Goal: Task Accomplishment & Management: Complete application form

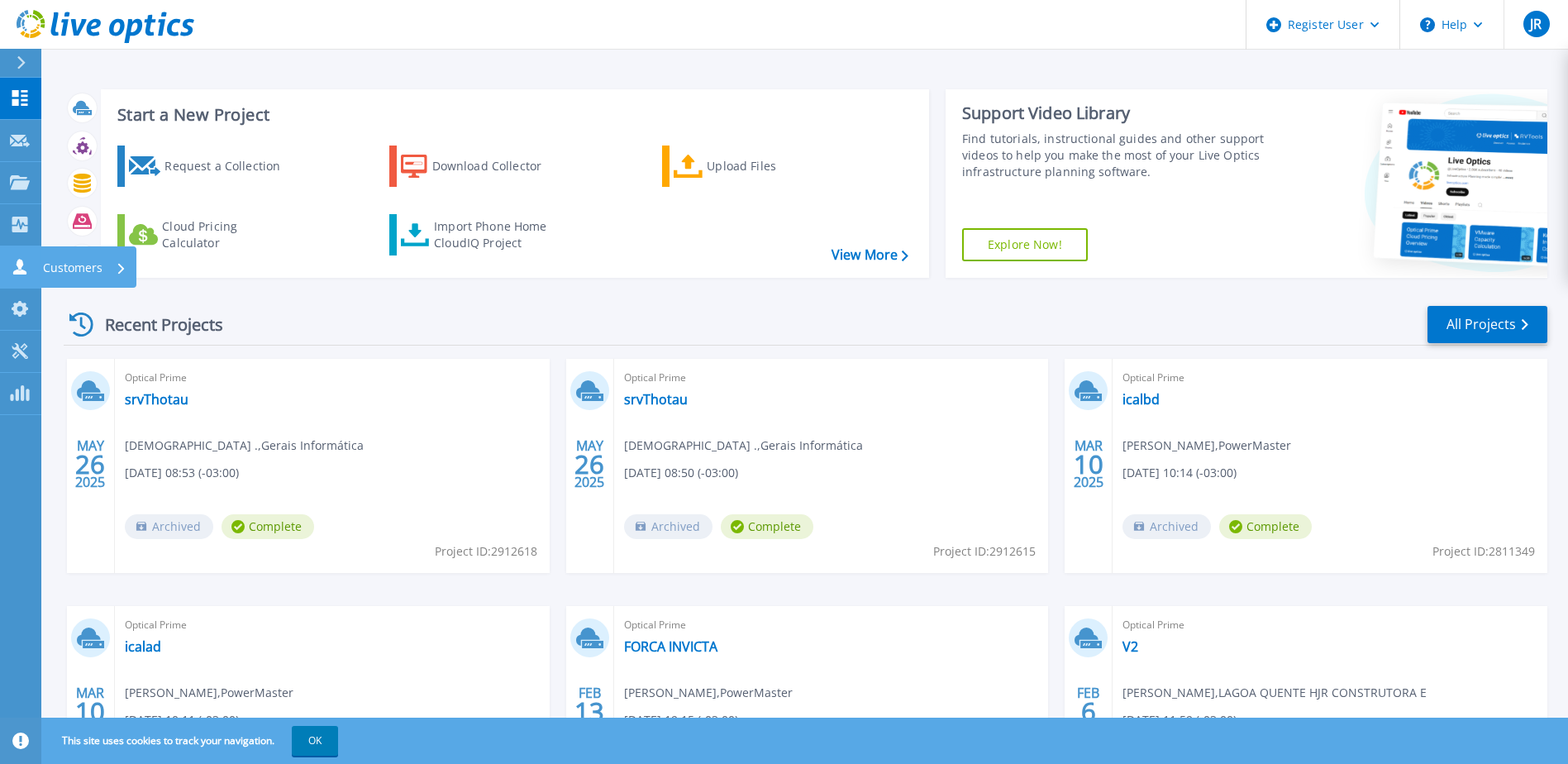
click at [67, 259] on p "Customers" at bounding box center [73, 267] width 60 height 43
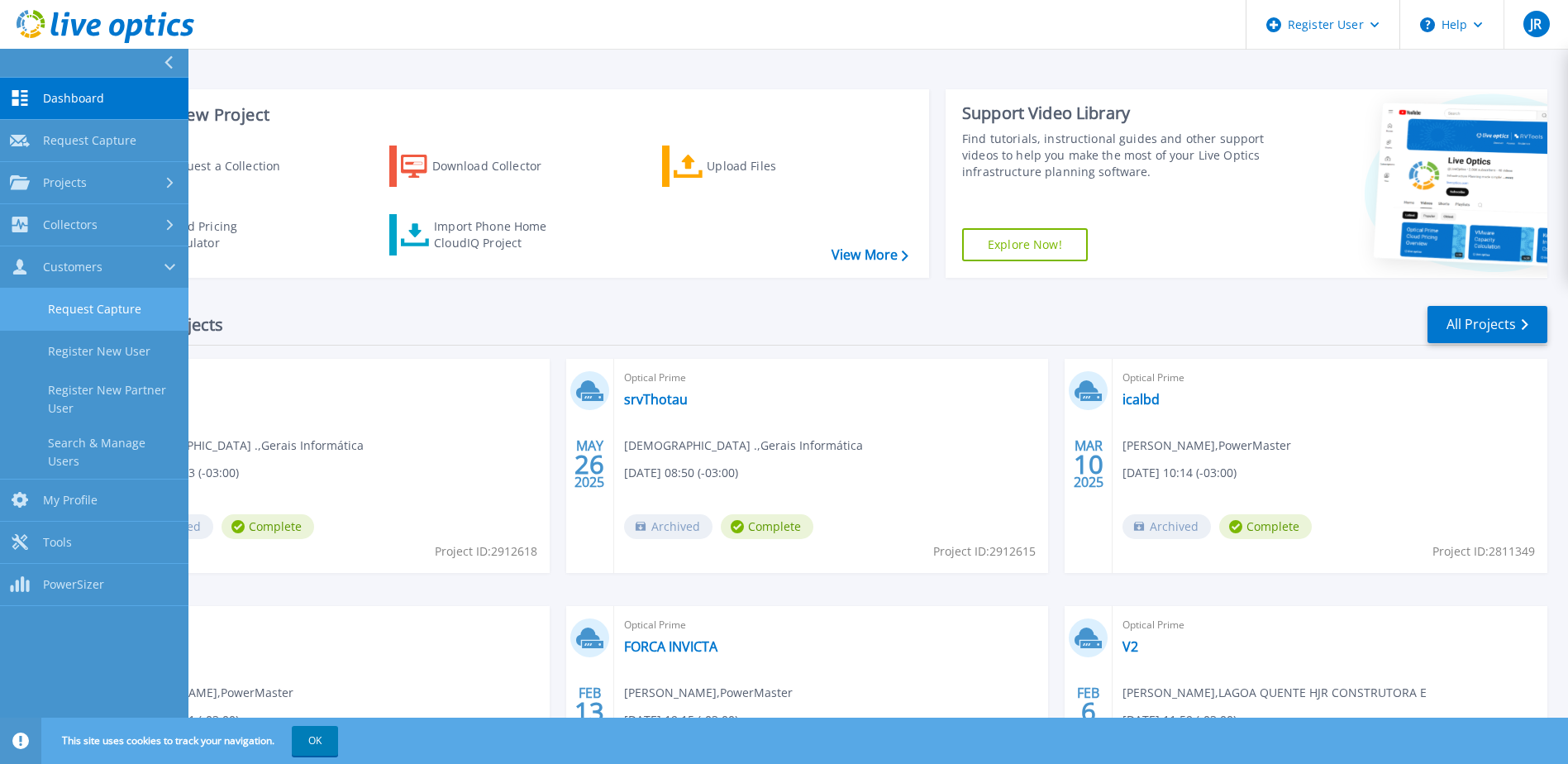
click at [89, 303] on link "Request Capture" at bounding box center [94, 310] width 189 height 42
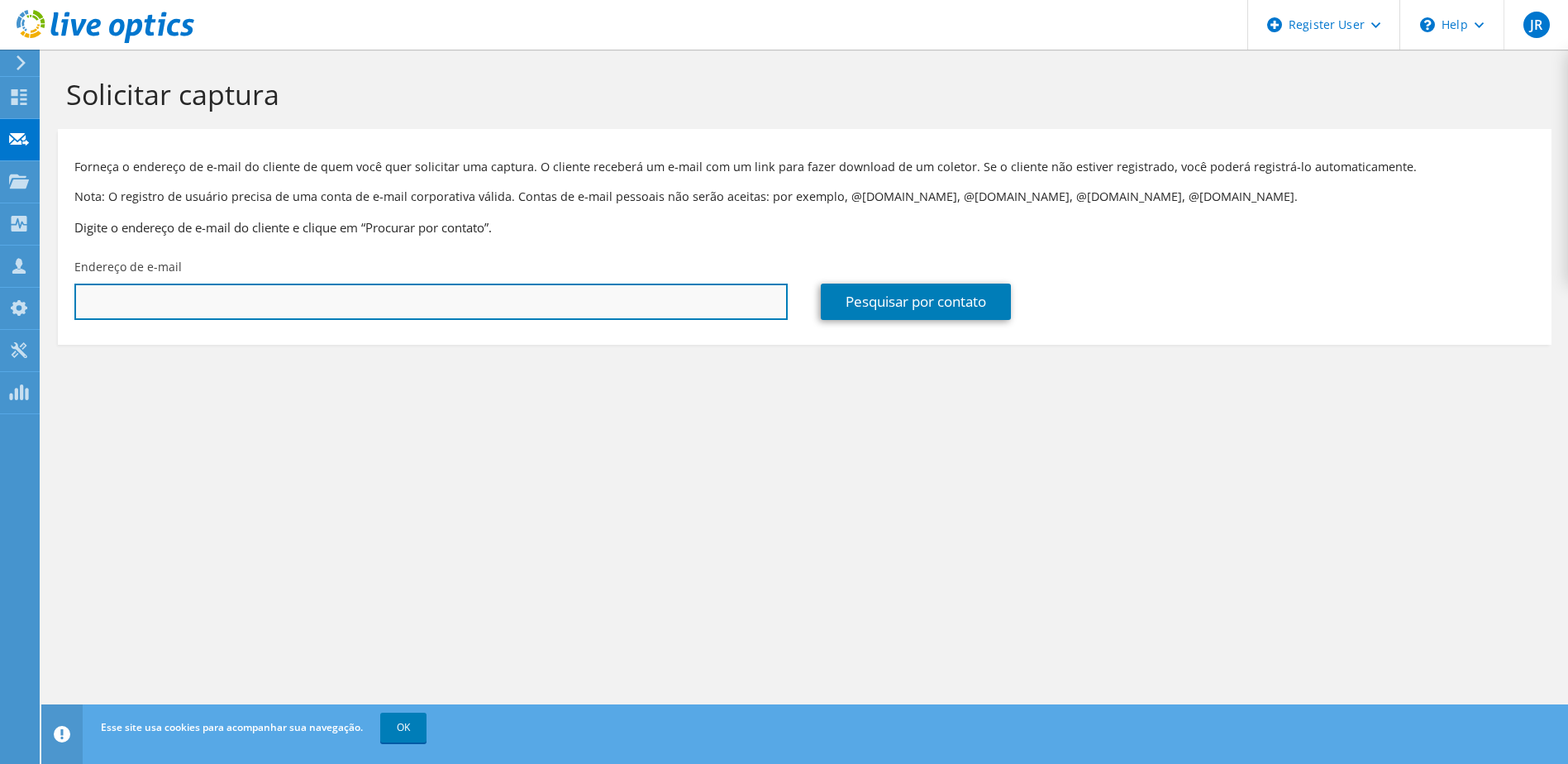
click at [544, 303] on input "text" at bounding box center [431, 301] width 713 height 36
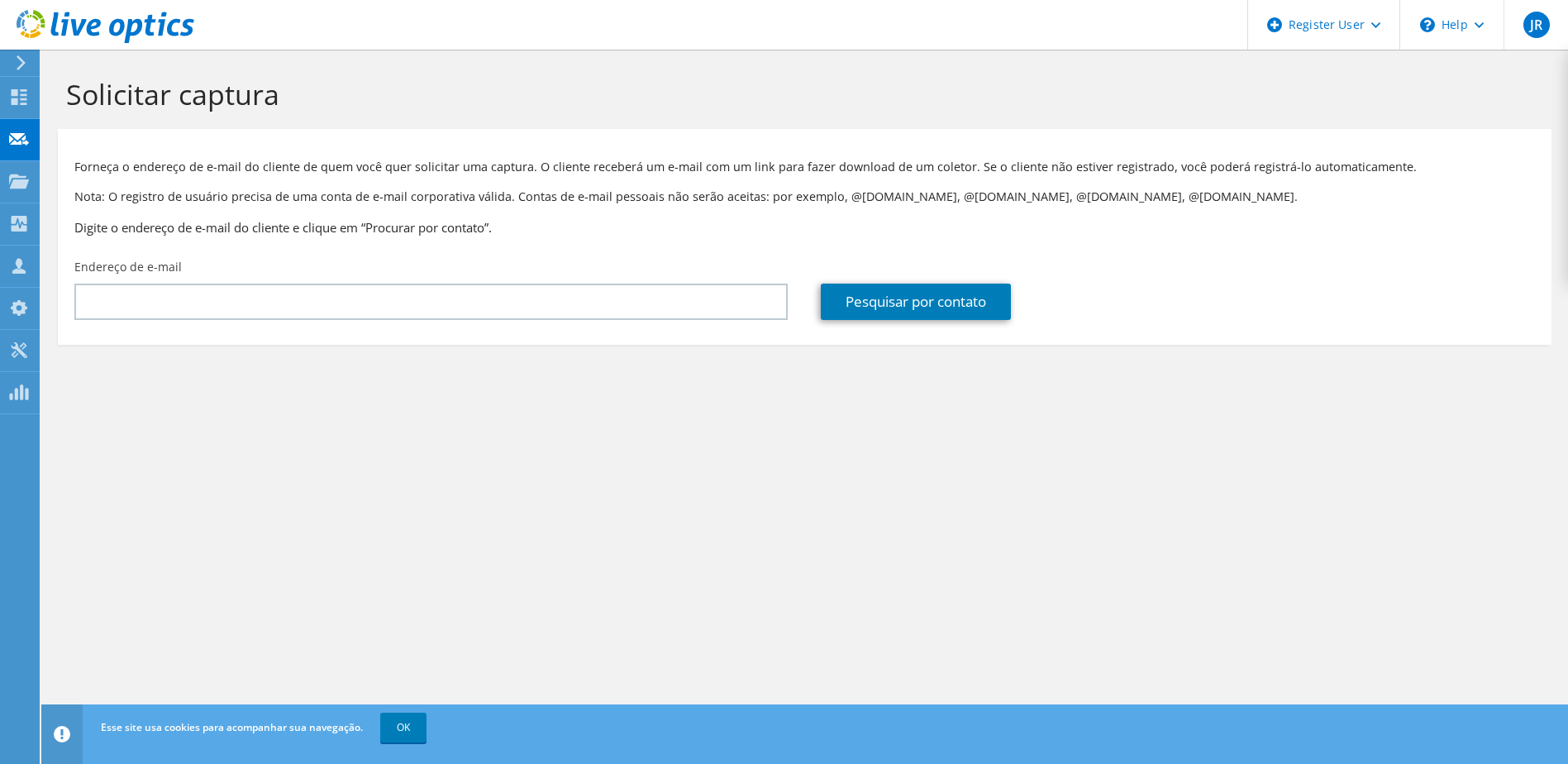
click at [761, 391] on section "Solicitar captura Forneça o endereço de e-mail do cliente de quem você quer sol…" at bounding box center [804, 238] width 1527 height 378
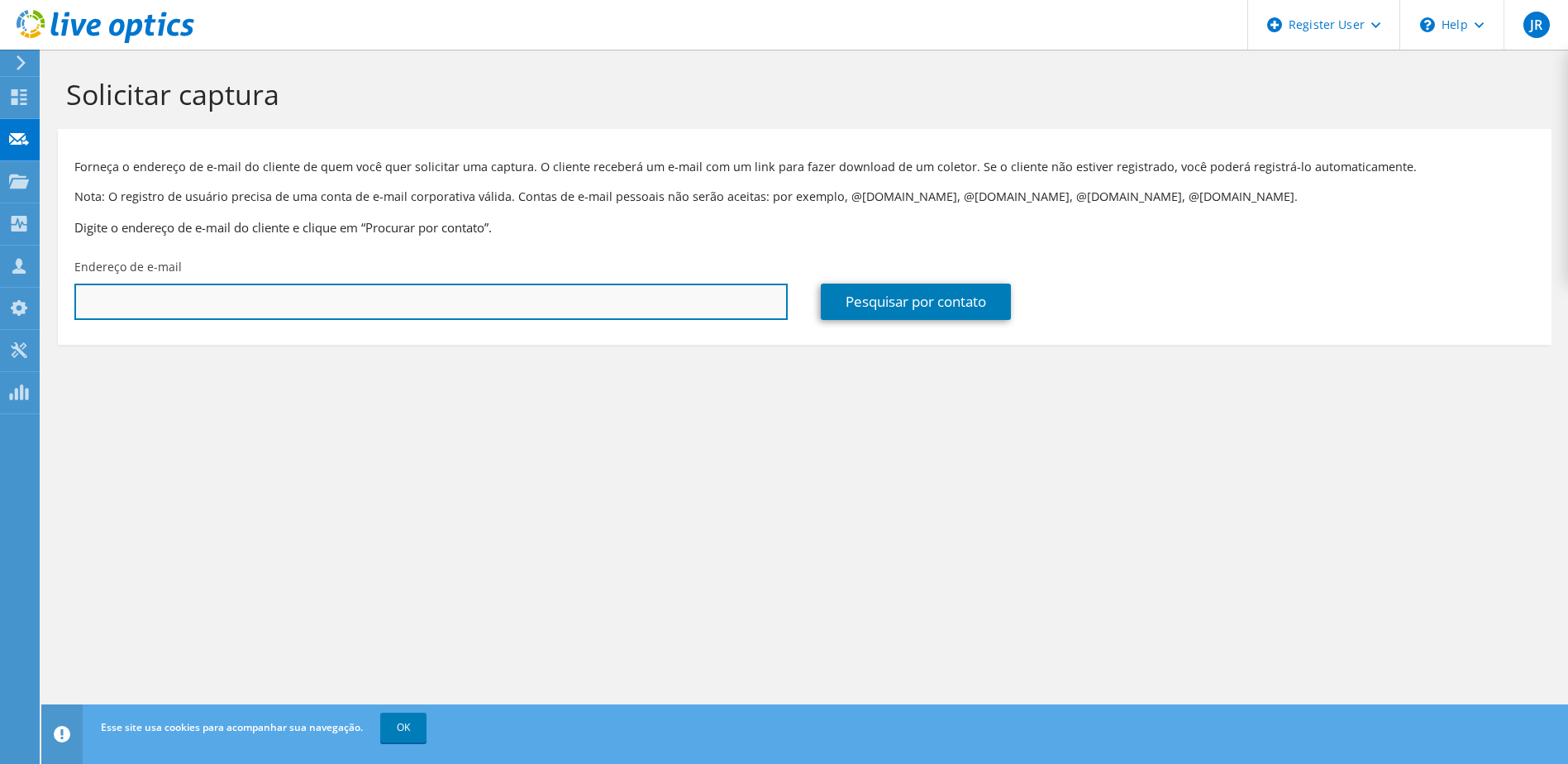
drag, startPoint x: 139, startPoint y: 286, endPoint x: 140, endPoint y: 298, distance: 12.0
click at [139, 286] on input "text" at bounding box center [431, 301] width 713 height 36
paste input "[EMAIL_ADDRESS][DOMAIN_NAME]"
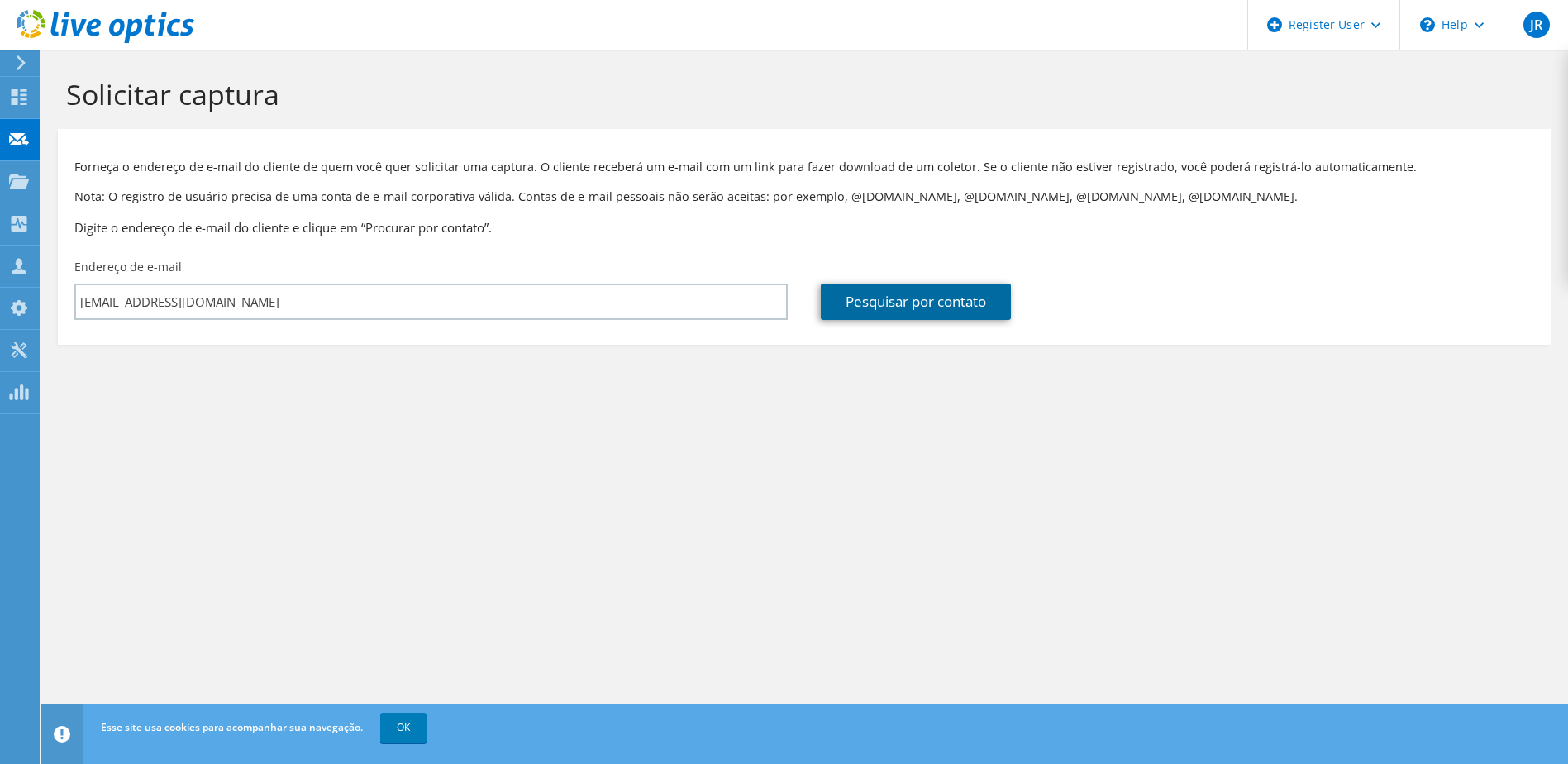
click at [951, 297] on link "Pesquisar por contato" at bounding box center [915, 301] width 190 height 36
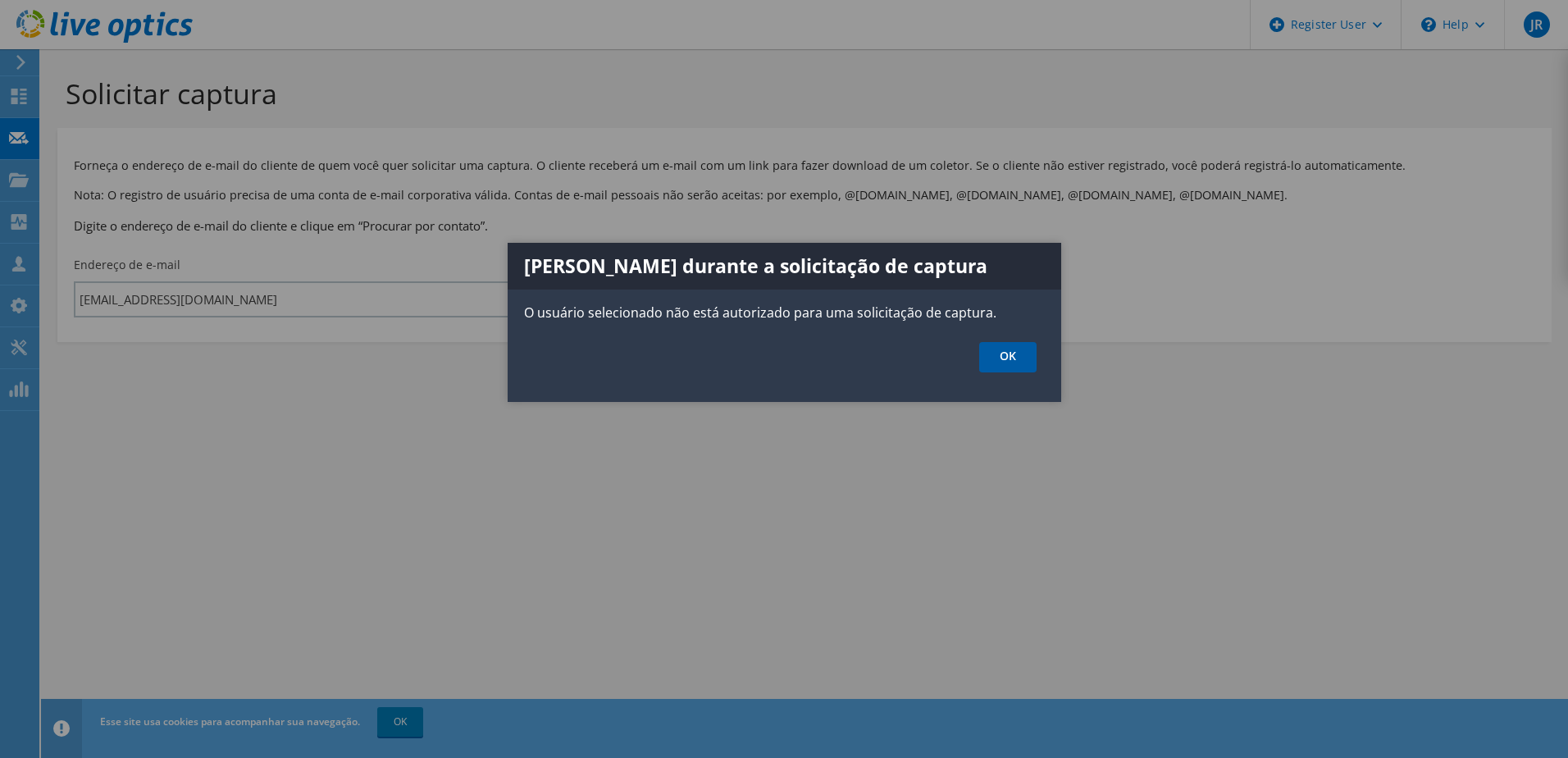
click at [1017, 362] on link "OK" at bounding box center [1009, 357] width 58 height 31
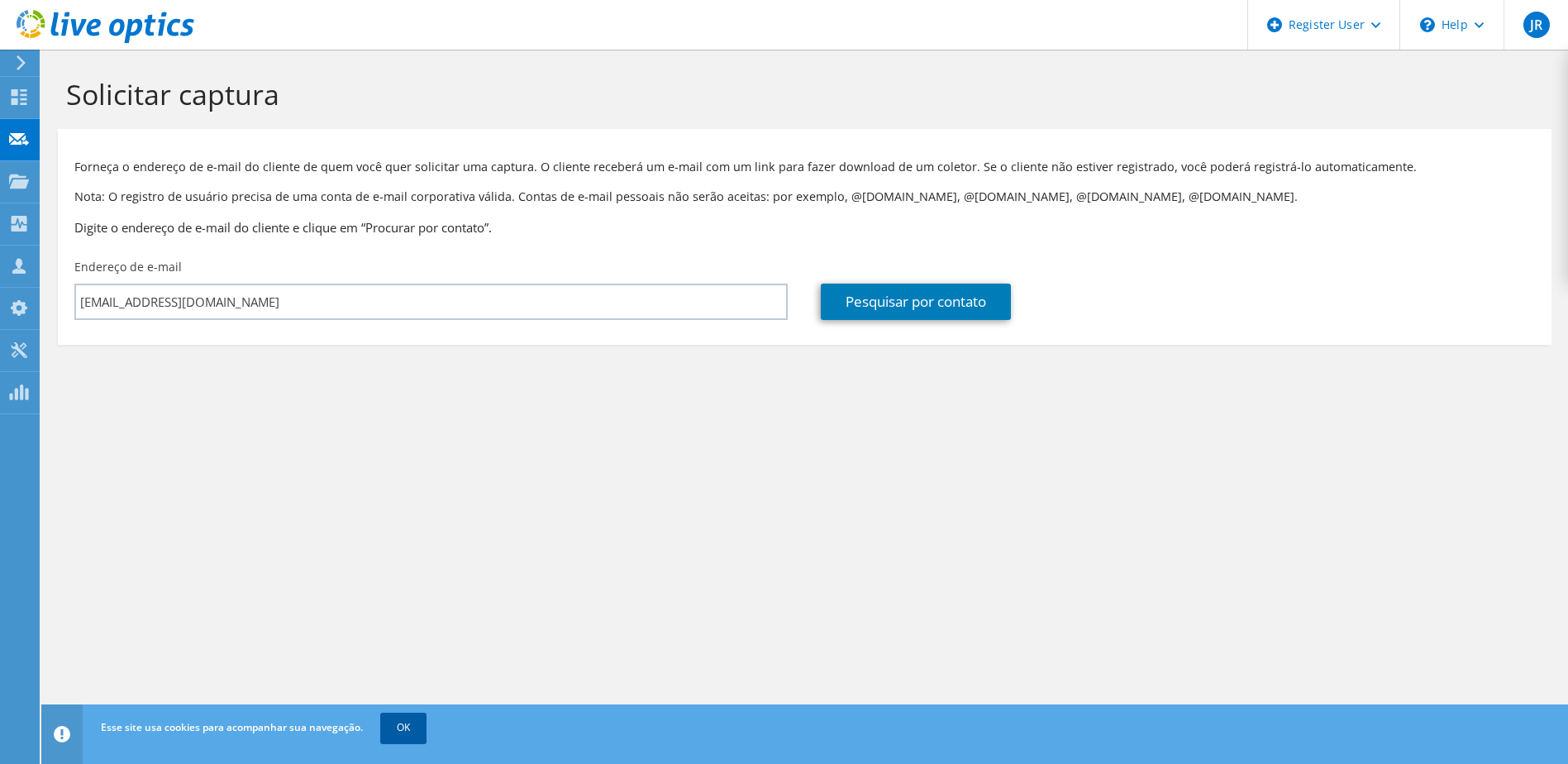
click at [410, 722] on link "OK" at bounding box center [404, 728] width 47 height 30
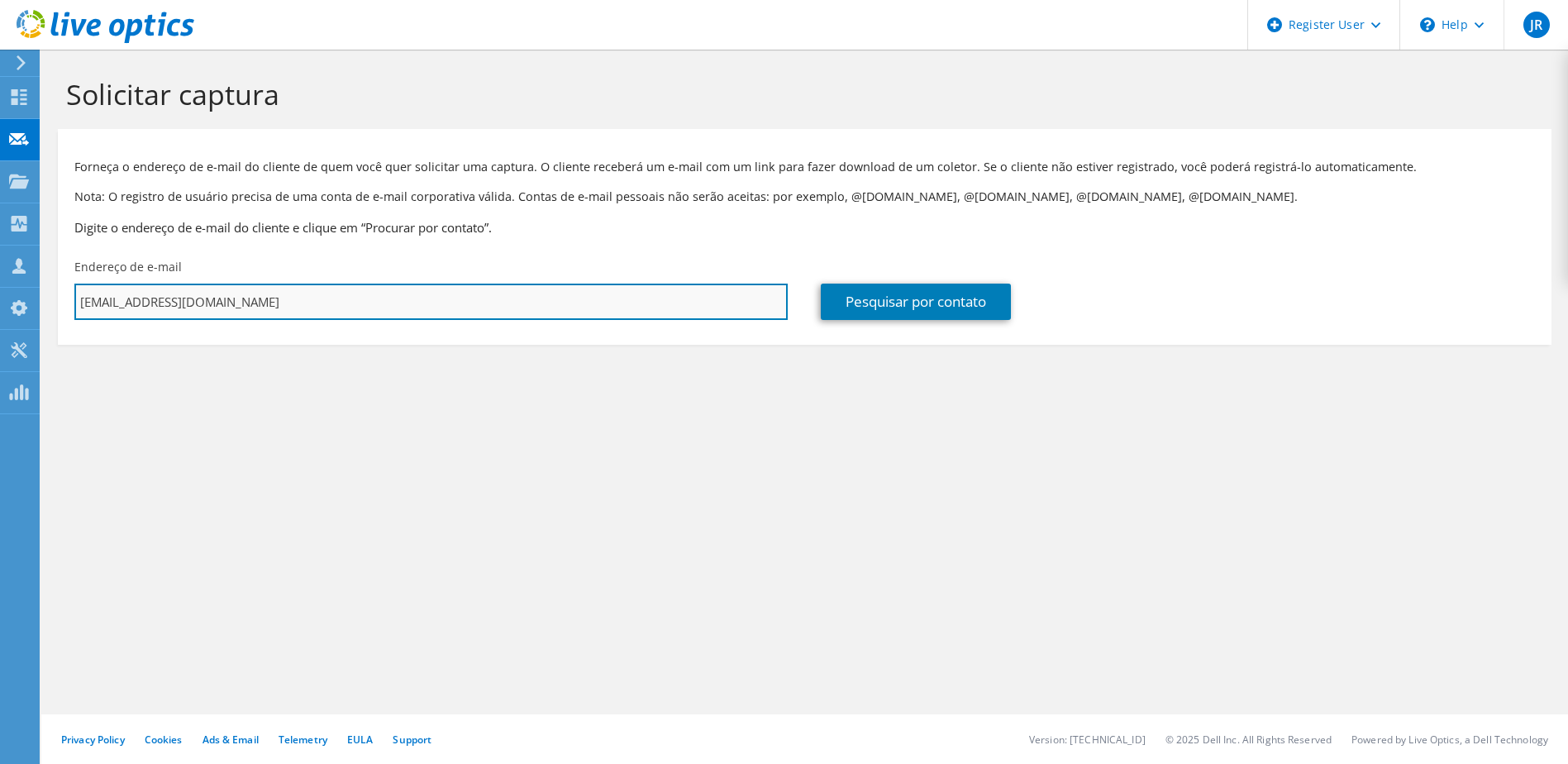
click at [358, 294] on input "[EMAIL_ADDRESS][DOMAIN_NAME]" at bounding box center [431, 301] width 713 height 36
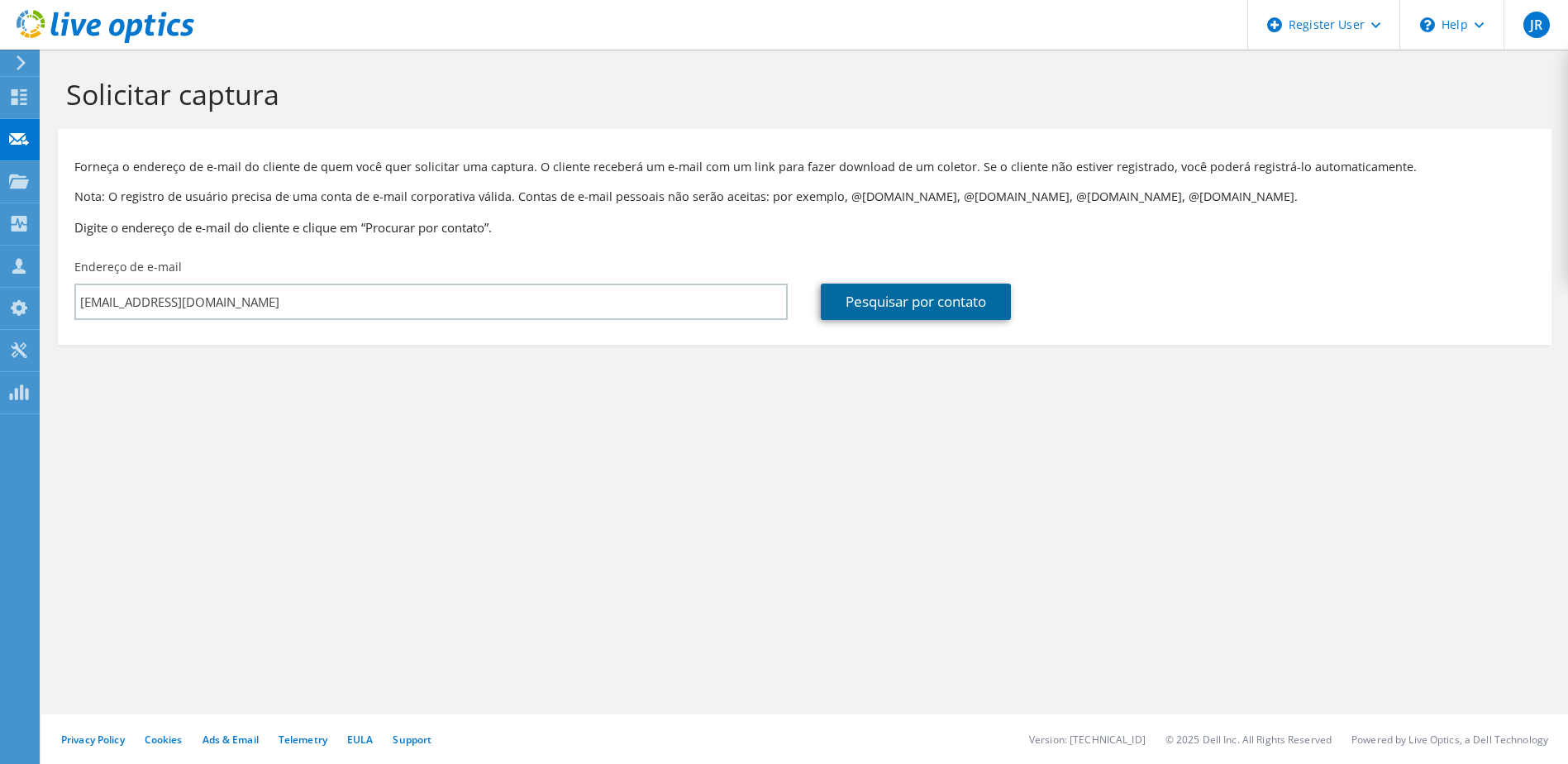
click at [886, 310] on link "Pesquisar por contato" at bounding box center [915, 301] width 190 height 36
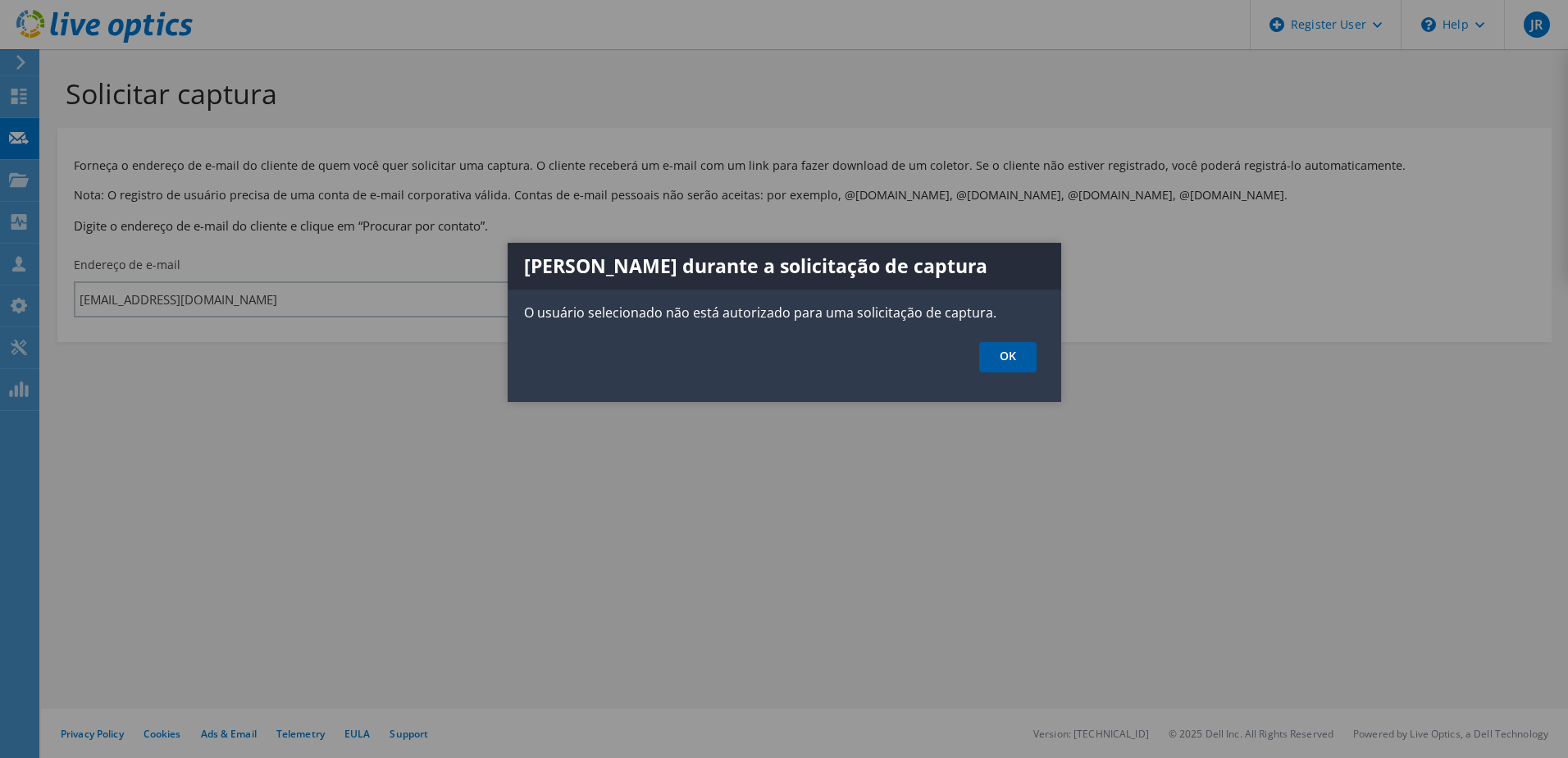
click at [1006, 361] on link "OK" at bounding box center [1009, 357] width 58 height 31
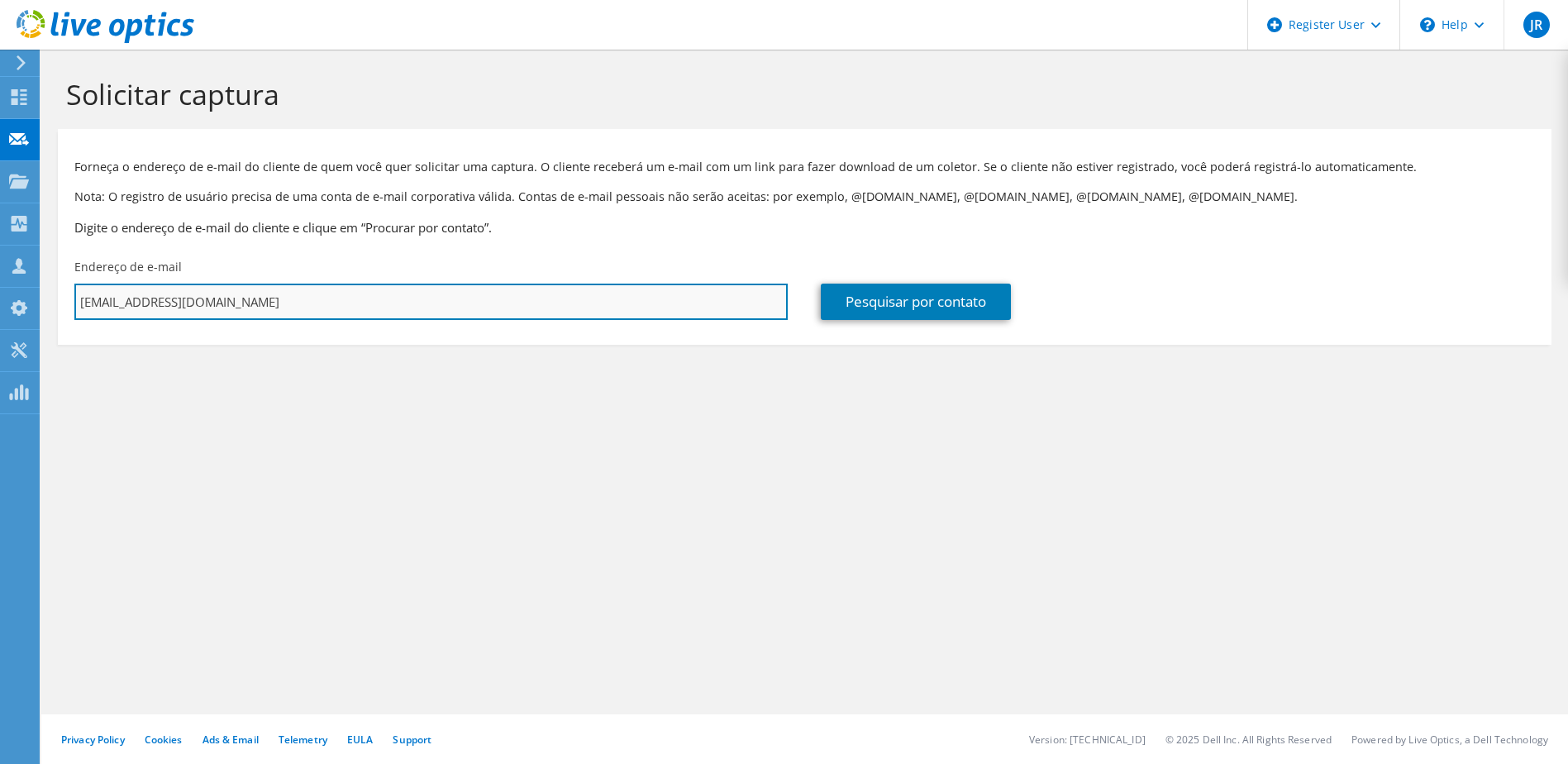
click at [434, 299] on input "[EMAIL_ADDRESS][DOMAIN_NAME]" at bounding box center [431, 301] width 713 height 36
click at [231, 303] on input "claudioribeiro@isolucoes-ti.com.br" at bounding box center [431, 301] width 713 height 36
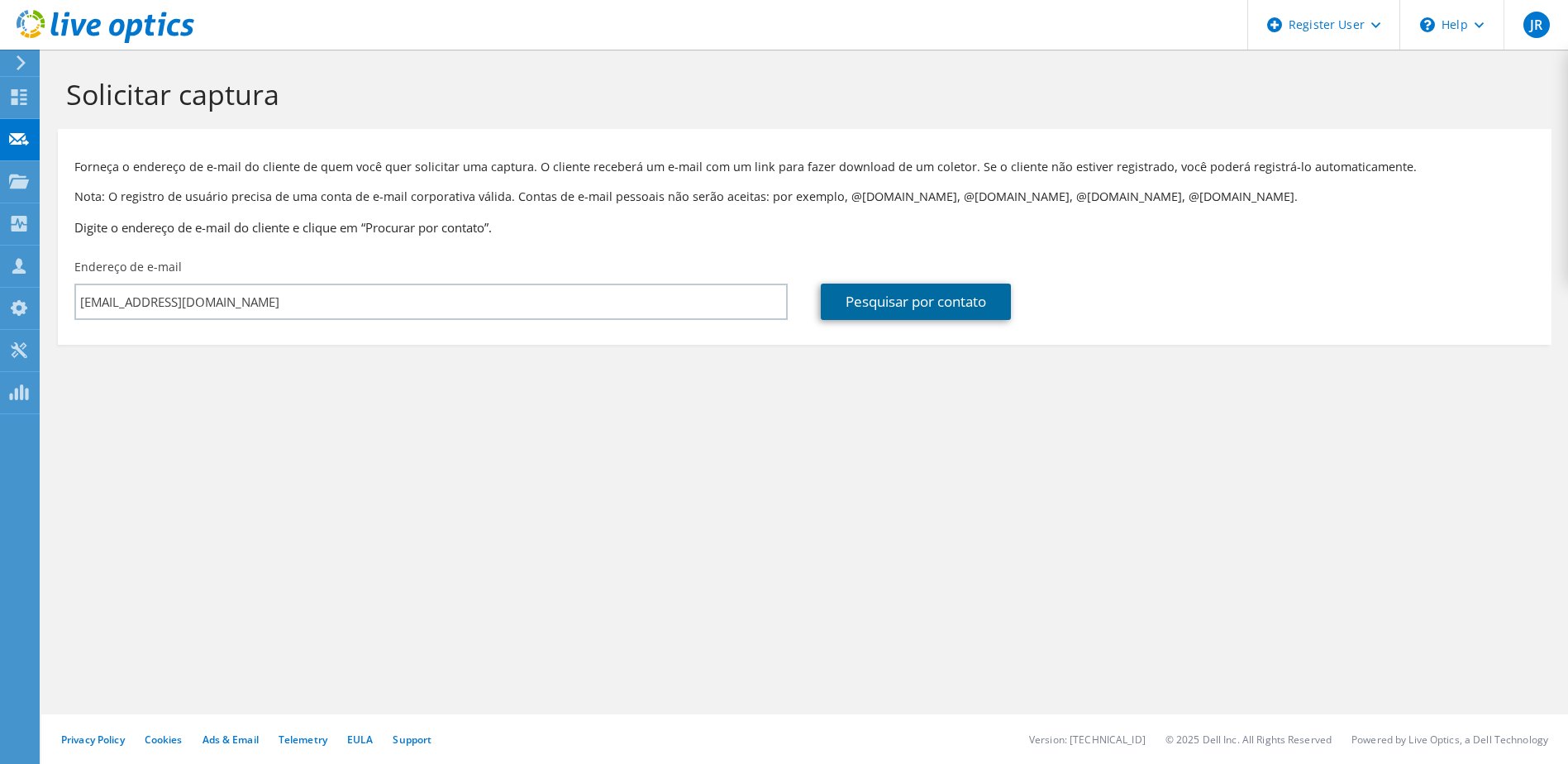
click at [939, 303] on link "Pesquisar por contato" at bounding box center [915, 301] width 190 height 36
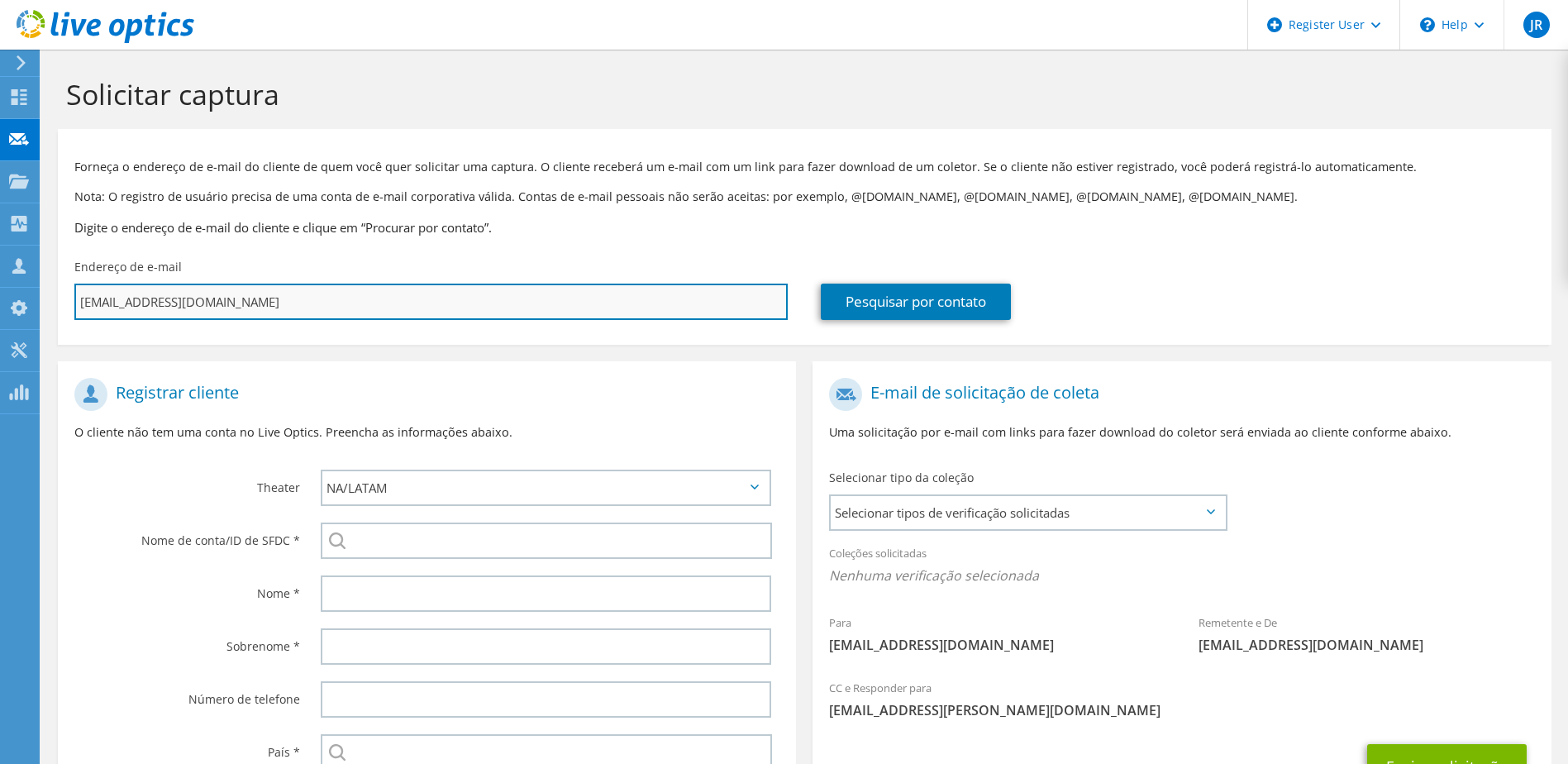
click at [224, 299] on input "claudioribeiro@isolucoesti.com.br" at bounding box center [431, 301] width 713 height 36
type input "claudioribeiro@isolucoes-ti.com.br"
type input "Selecionar"
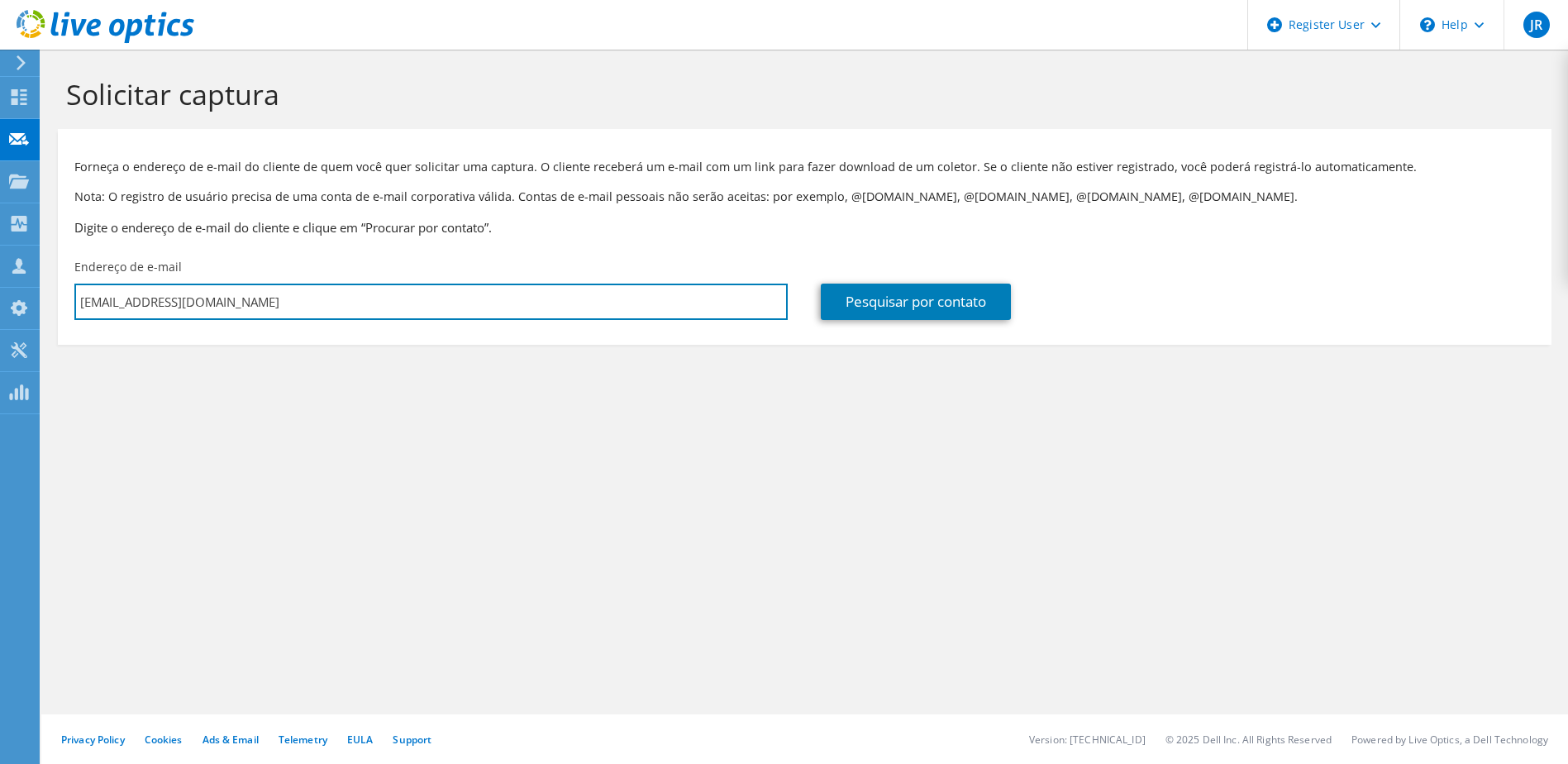
type input "claudioribeiro@isolucoes-ti.com.br"
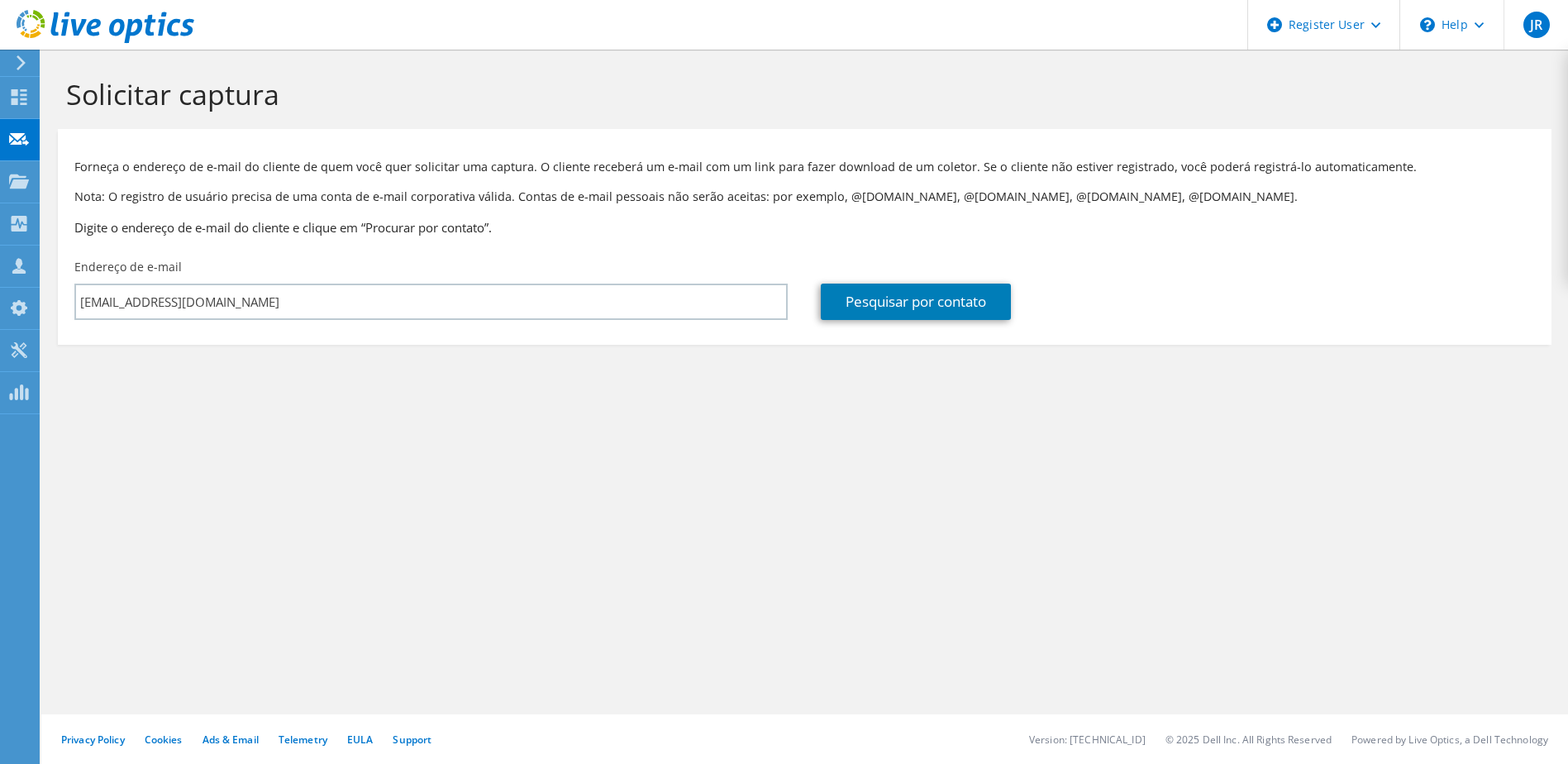
click at [1028, 312] on div "Pesquisar por contato" at bounding box center [1177, 301] width 713 height 36
click at [935, 300] on link "Pesquisar por contato" at bounding box center [915, 301] width 190 height 36
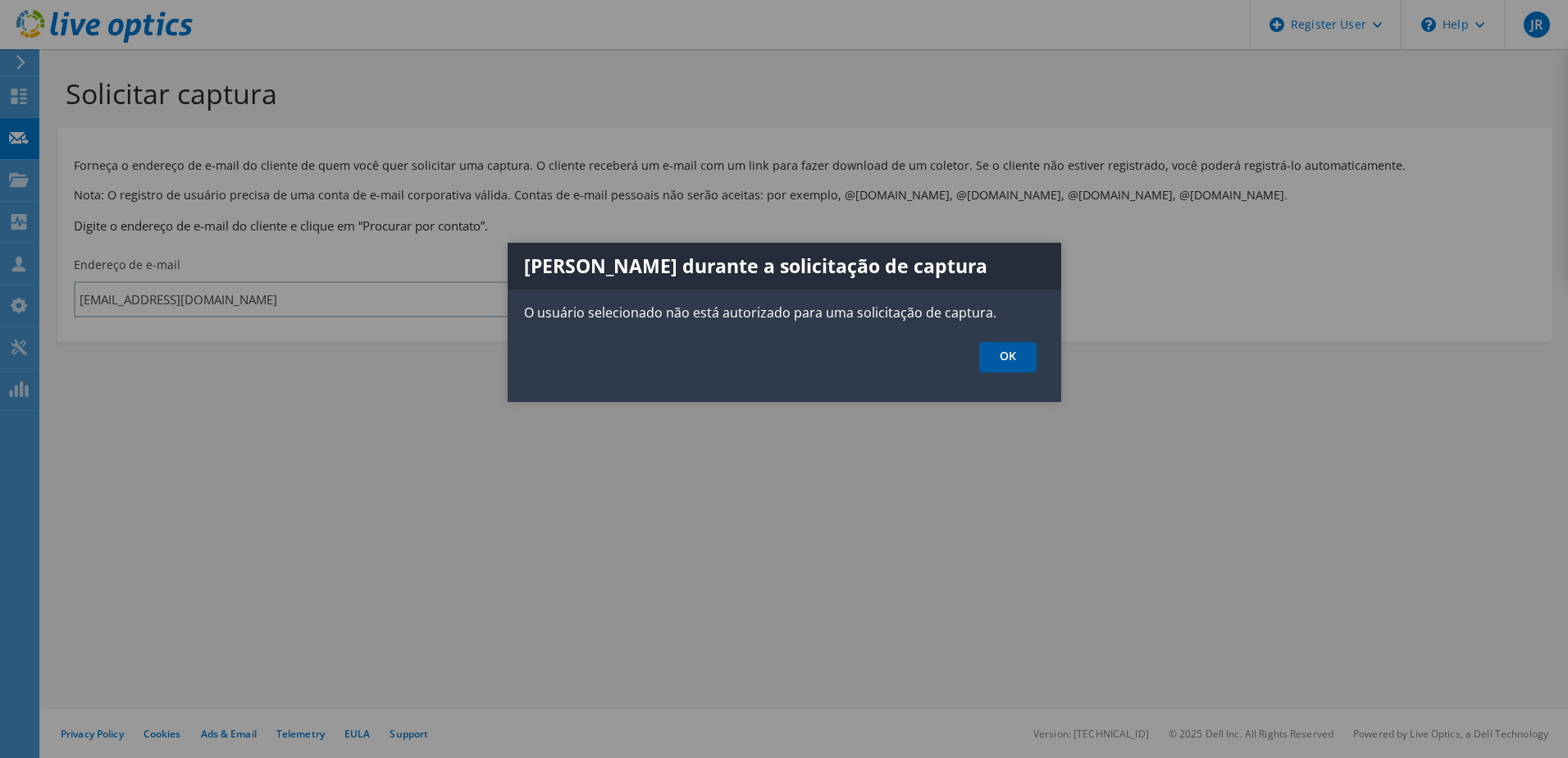
click at [1024, 353] on link "OK" at bounding box center [1009, 357] width 58 height 31
